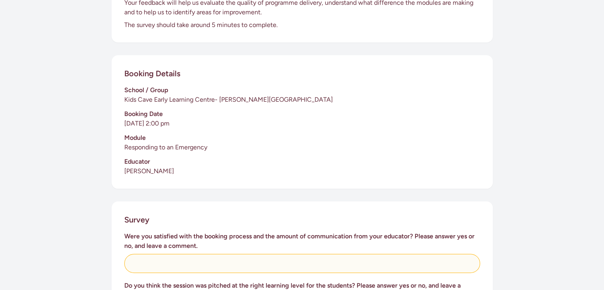
scroll to position [265, 0]
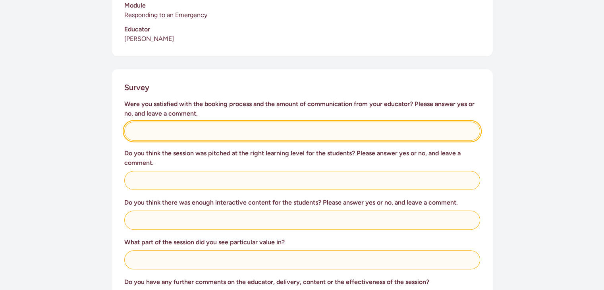
click at [145, 122] on input "text" at bounding box center [302, 131] width 356 height 19
type input "yes- very efficient and appreciate the continued communication"
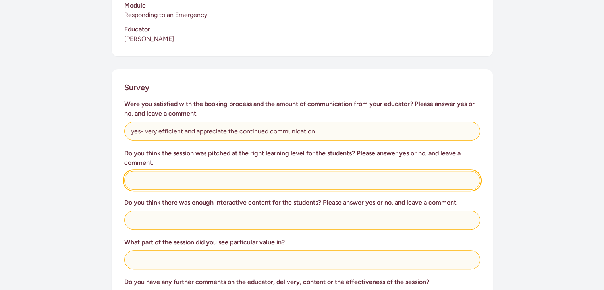
click at [137, 172] on input "text" at bounding box center [302, 180] width 356 height 19
click at [131, 171] on input "absolutely! the children were interacting and joining in the session in a posit…" at bounding box center [302, 180] width 356 height 19
type input "Yes absolutely! the children were interacting and joining in the session in a p…"
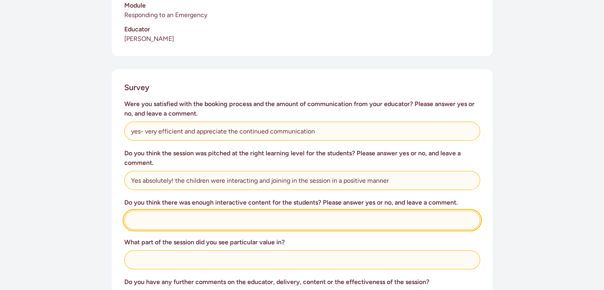
click at [141, 211] on input "text" at bounding box center [302, 220] width 356 height 19
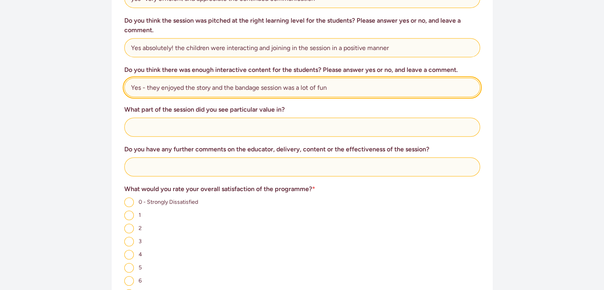
type input "Yes - they enjoyed the story and the bandage session was a lot of fun"
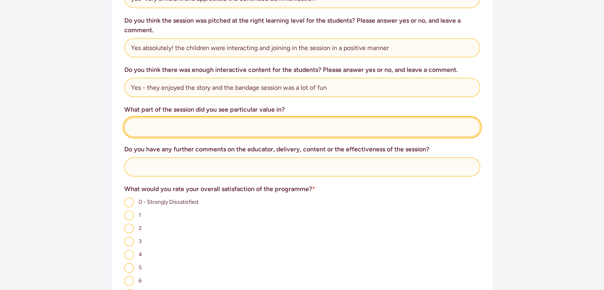
click at [160, 119] on input "text" at bounding box center [302, 127] width 356 height 19
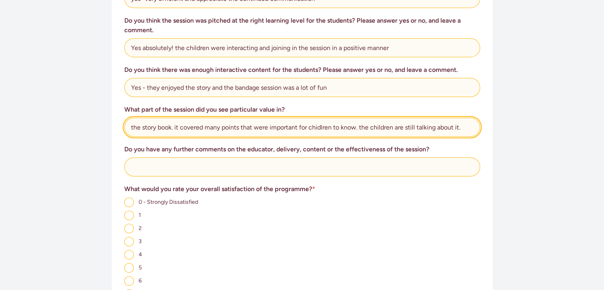
click at [132, 118] on input "the story book. it covered many points that were important for chidlren to know…" at bounding box center [302, 127] width 356 height 19
click at [133, 118] on input "the story book. it covered many points that were important for chidlren to know…" at bounding box center [302, 127] width 356 height 19
click at [177, 118] on input "The story book. it covered many points that were important for chidlren to know…" at bounding box center [302, 127] width 356 height 19
click at [363, 118] on input "The story book. It covered many points that were important for children to know…" at bounding box center [302, 127] width 356 height 19
type input "The story book. It covered many points that were important for children to know…"
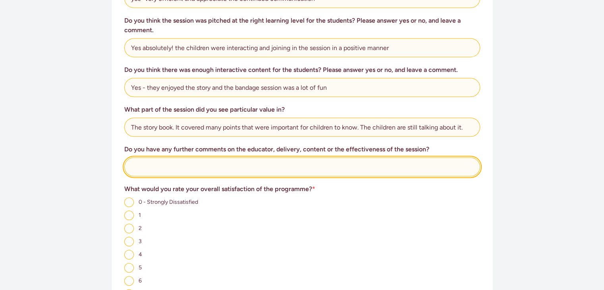
click at [142, 157] on input "text" at bounding box center [302, 166] width 356 height 19
type input "S"
click at [135, 157] on input "wonderful delievery and management of the chidlren." at bounding box center [302, 166] width 356 height 19
click at [234, 158] on input "Wonderful delivery and management of the children." at bounding box center [302, 166] width 356 height 19
type input "."
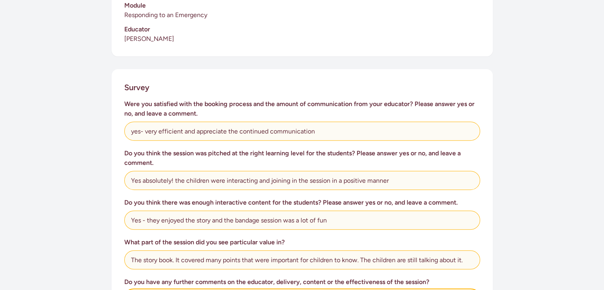
scroll to position [530, 0]
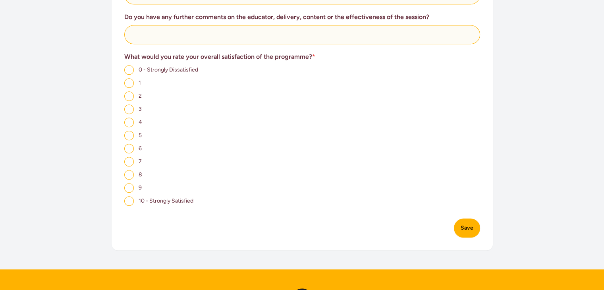
click at [127, 196] on input "10 - Strongly Satisfied" at bounding box center [129, 201] width 10 height 10
radio input "true"
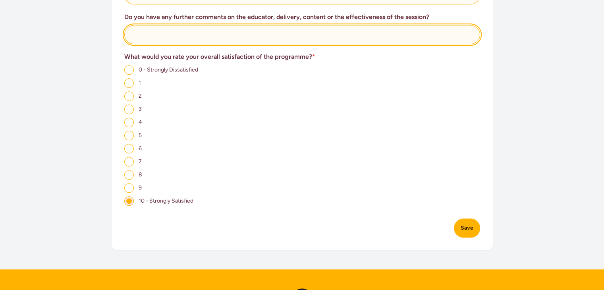
click at [140, 27] on input "text" at bounding box center [302, 34] width 356 height 19
type input "[PERSON_NAME] was wonderful. she had the chidren focused on what she was saying…"
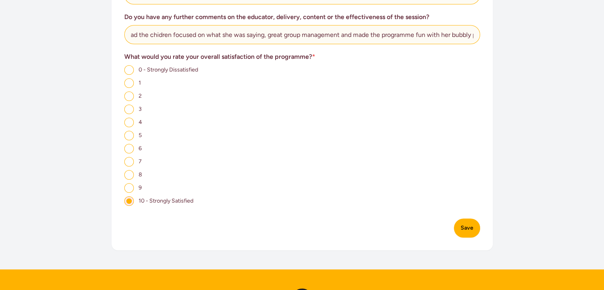
scroll to position [0, 0]
click at [469, 218] on button "Save" at bounding box center [467, 227] width 26 height 19
